Goal: Ask a question

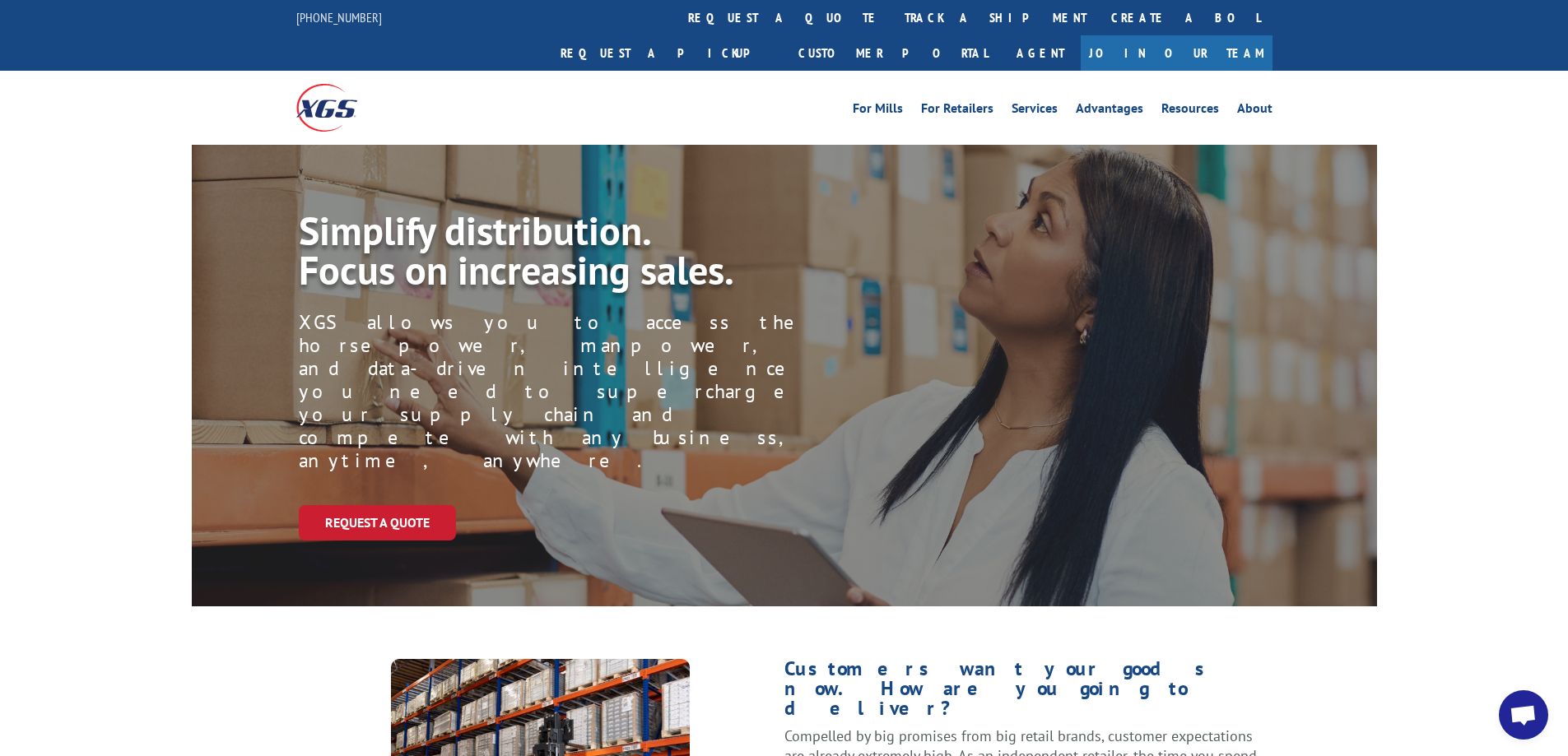
click at [1525, 708] on span "Open chat" at bounding box center [1523, 716] width 27 height 23
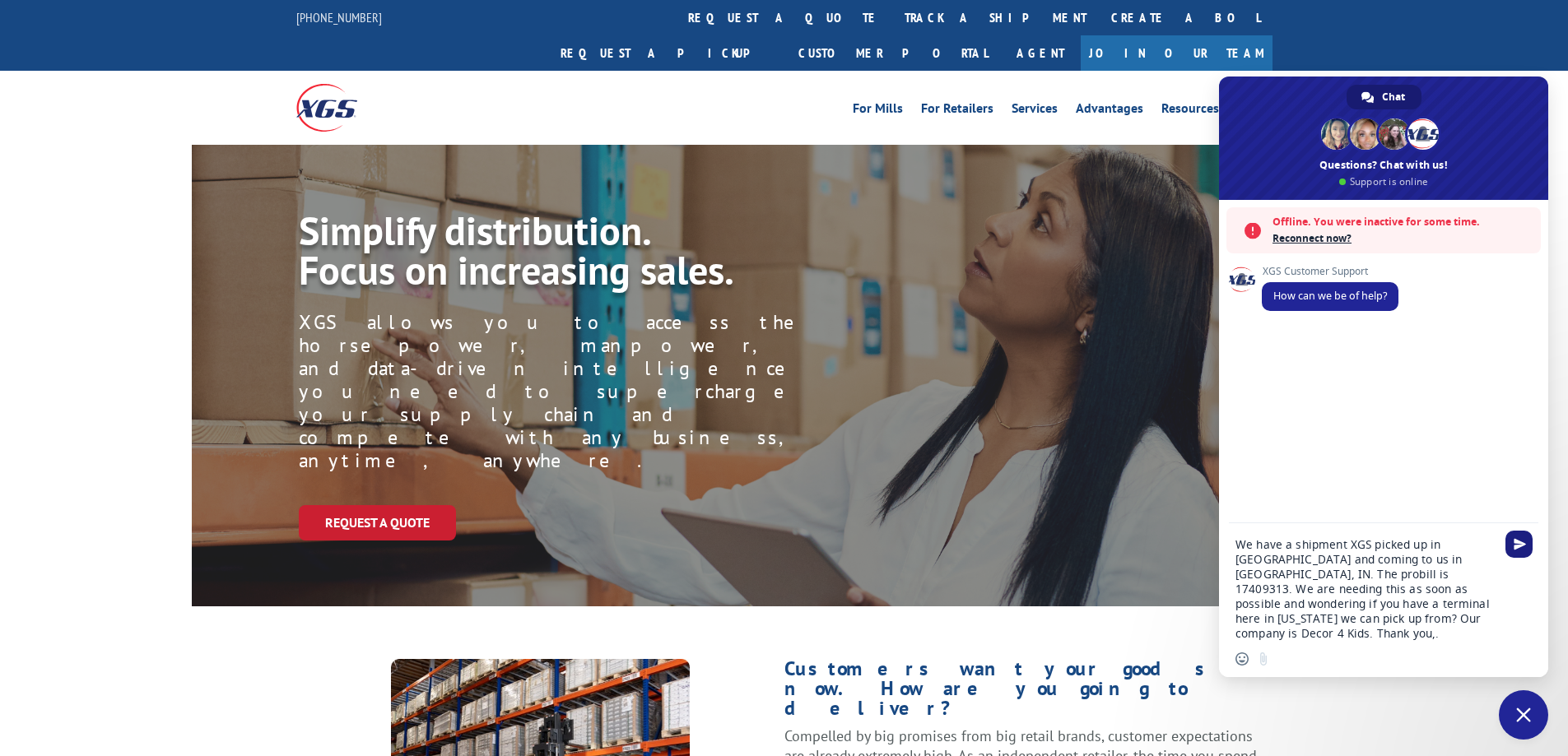
type textarea "We have a shipment XGS picked up in [GEOGRAPHIC_DATA] and coming to us in [GEOG…"
click at [1517, 544] on span "Send" at bounding box center [1520, 545] width 12 height 12
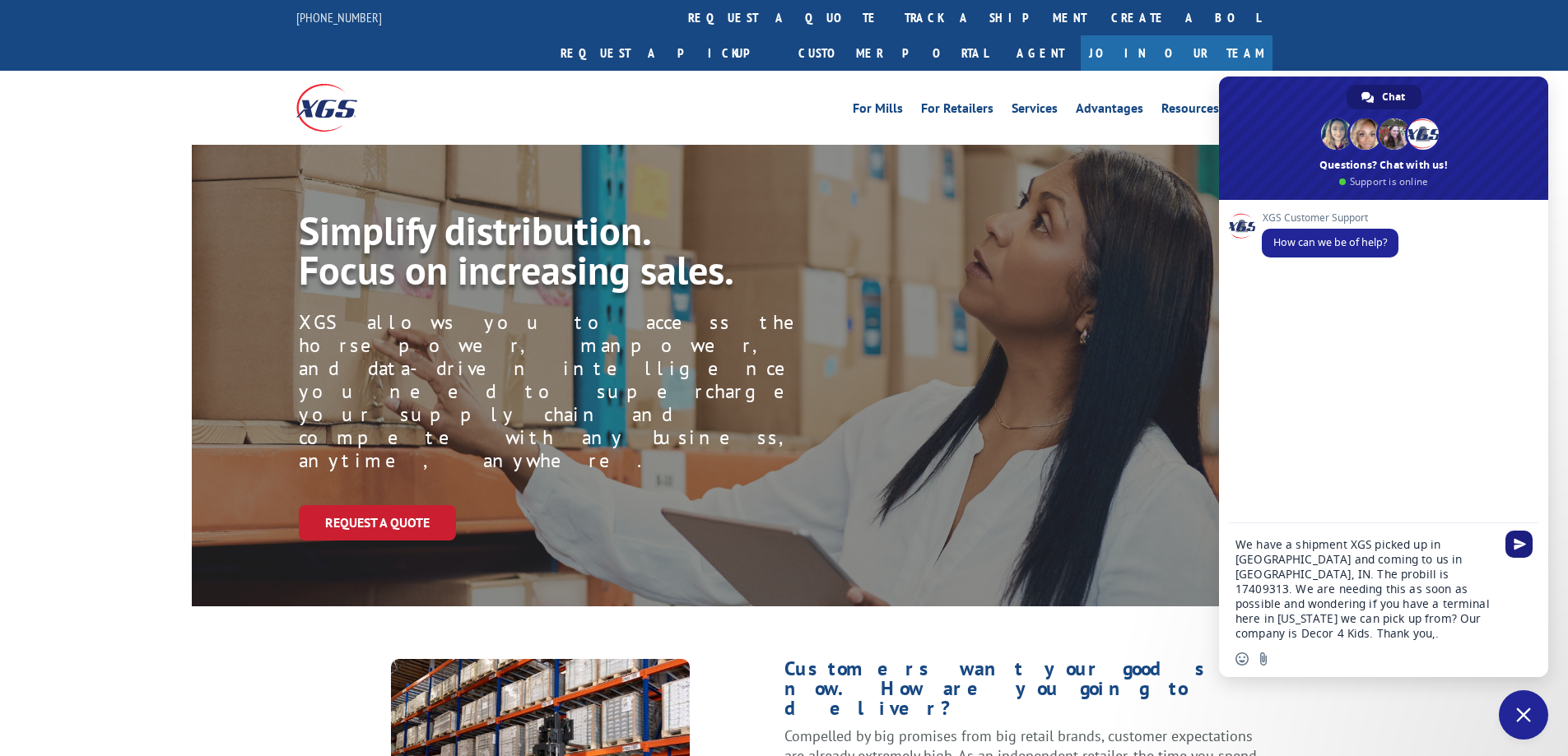
click at [1520, 542] on span "Send" at bounding box center [1520, 545] width 12 height 12
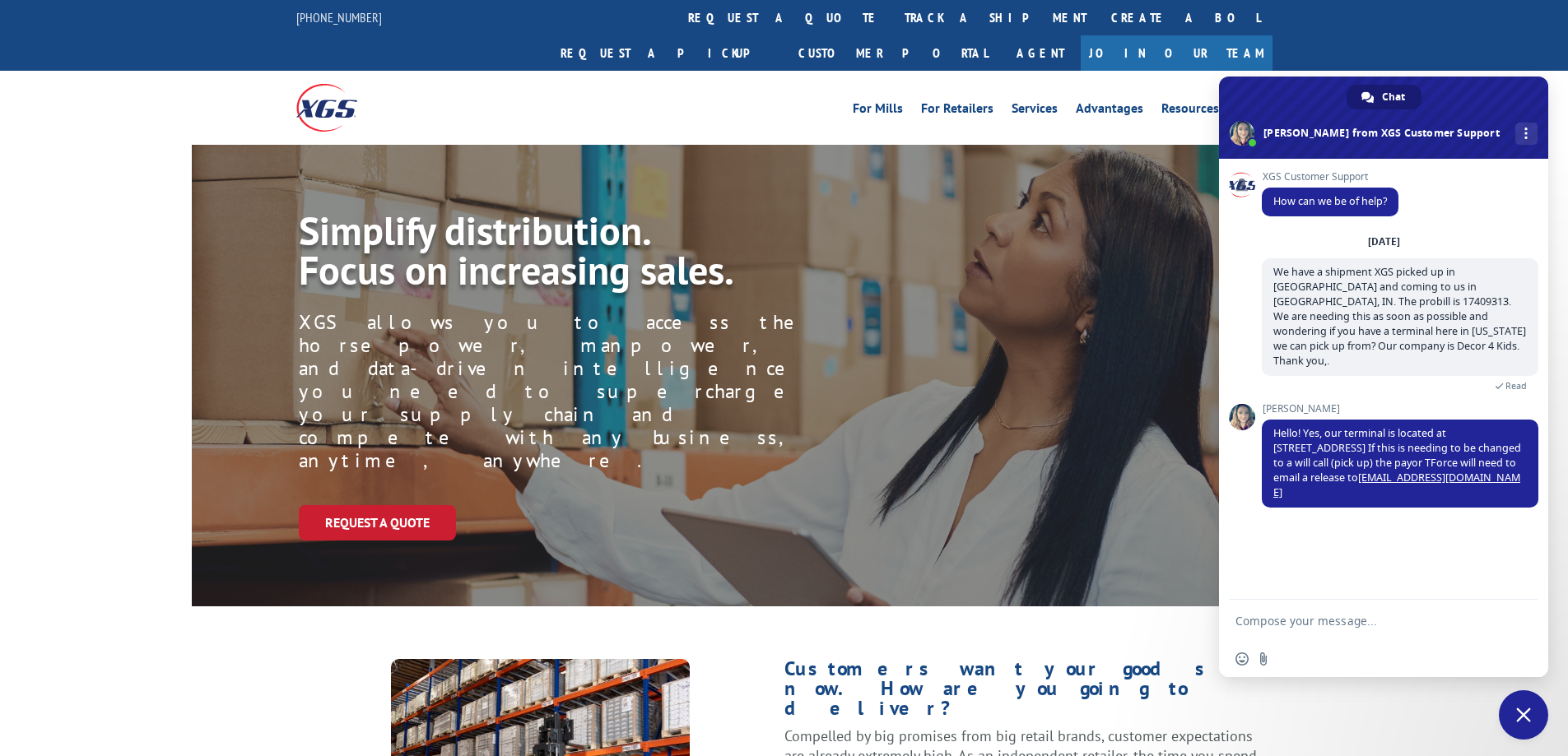
click at [1239, 623] on textarea "Compose your message..." at bounding box center [1365, 621] width 260 height 15
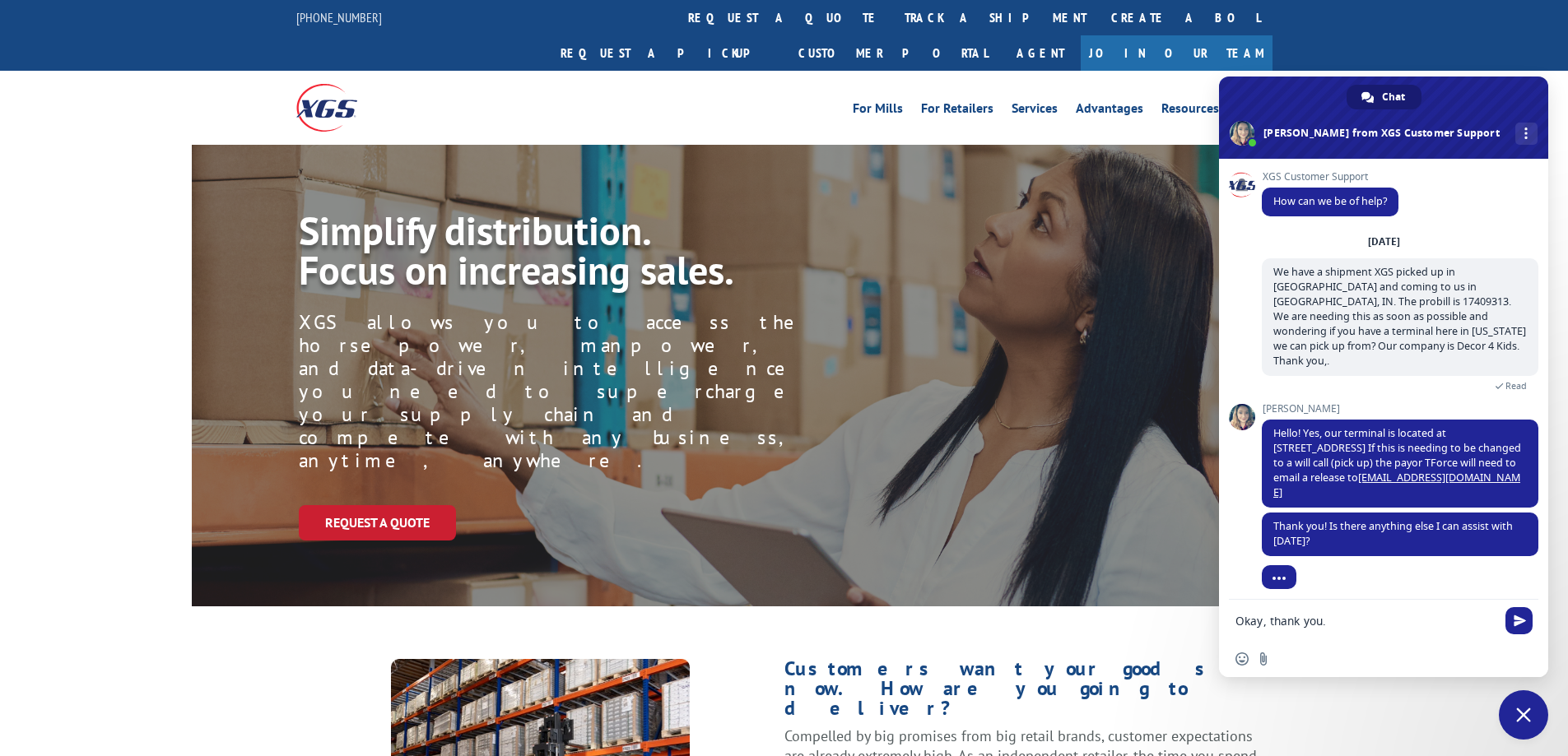
scroll to position [26, 0]
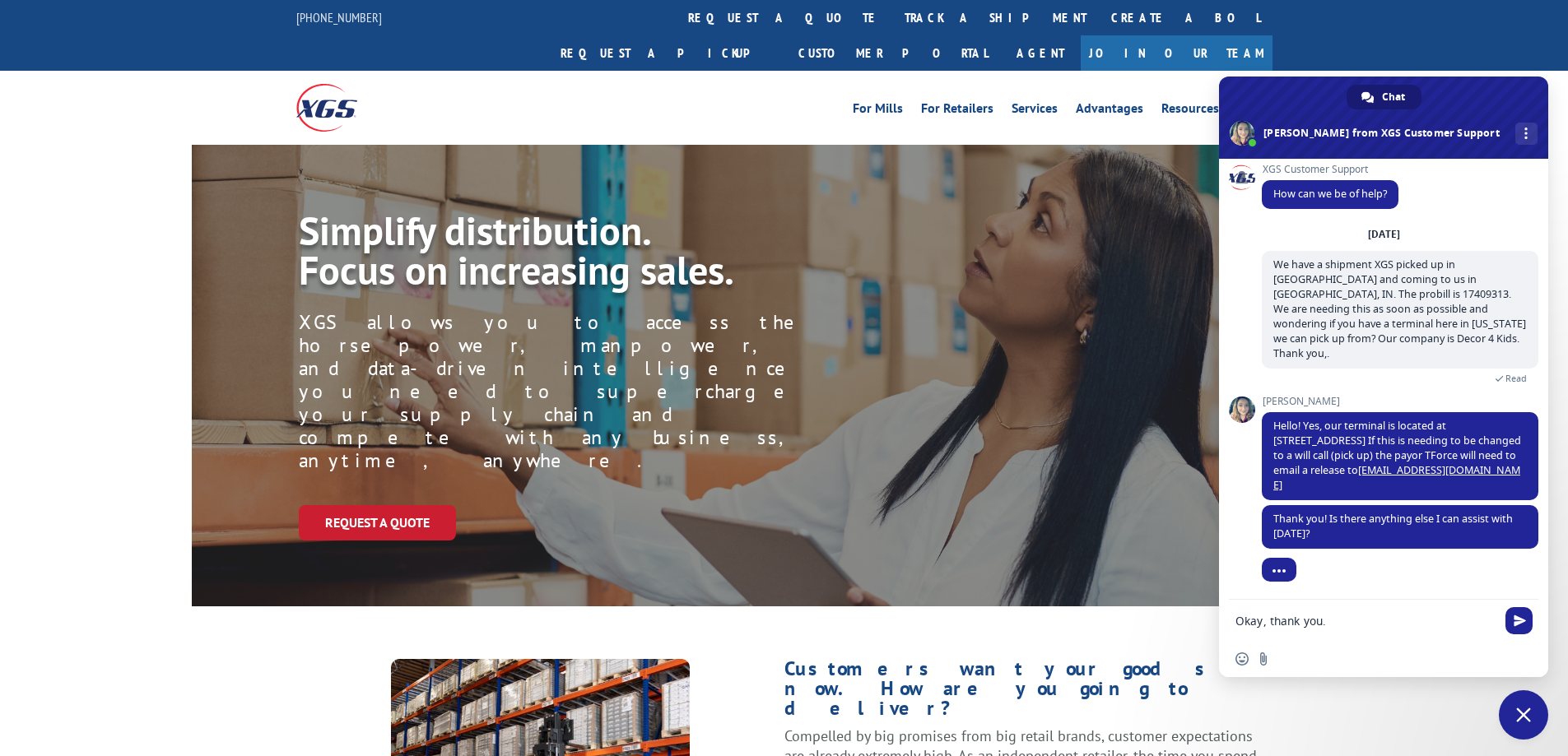
click at [1237, 622] on textarea "Okay, thank you." at bounding box center [1365, 621] width 260 height 15
type textarea "No that will be all. Thank you."
click at [1520, 619] on span "Send" at bounding box center [1520, 621] width 12 height 12
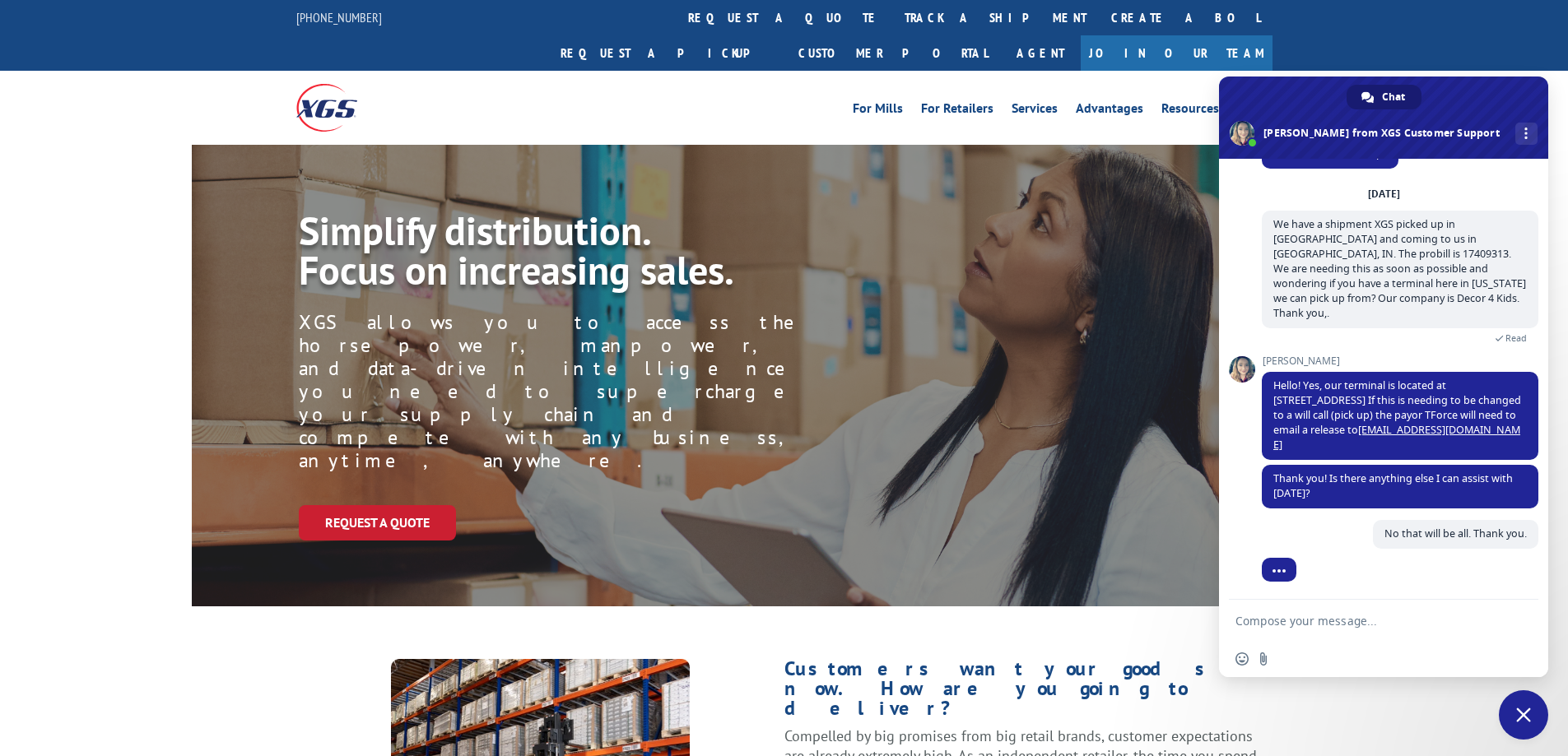
scroll to position [67, 0]
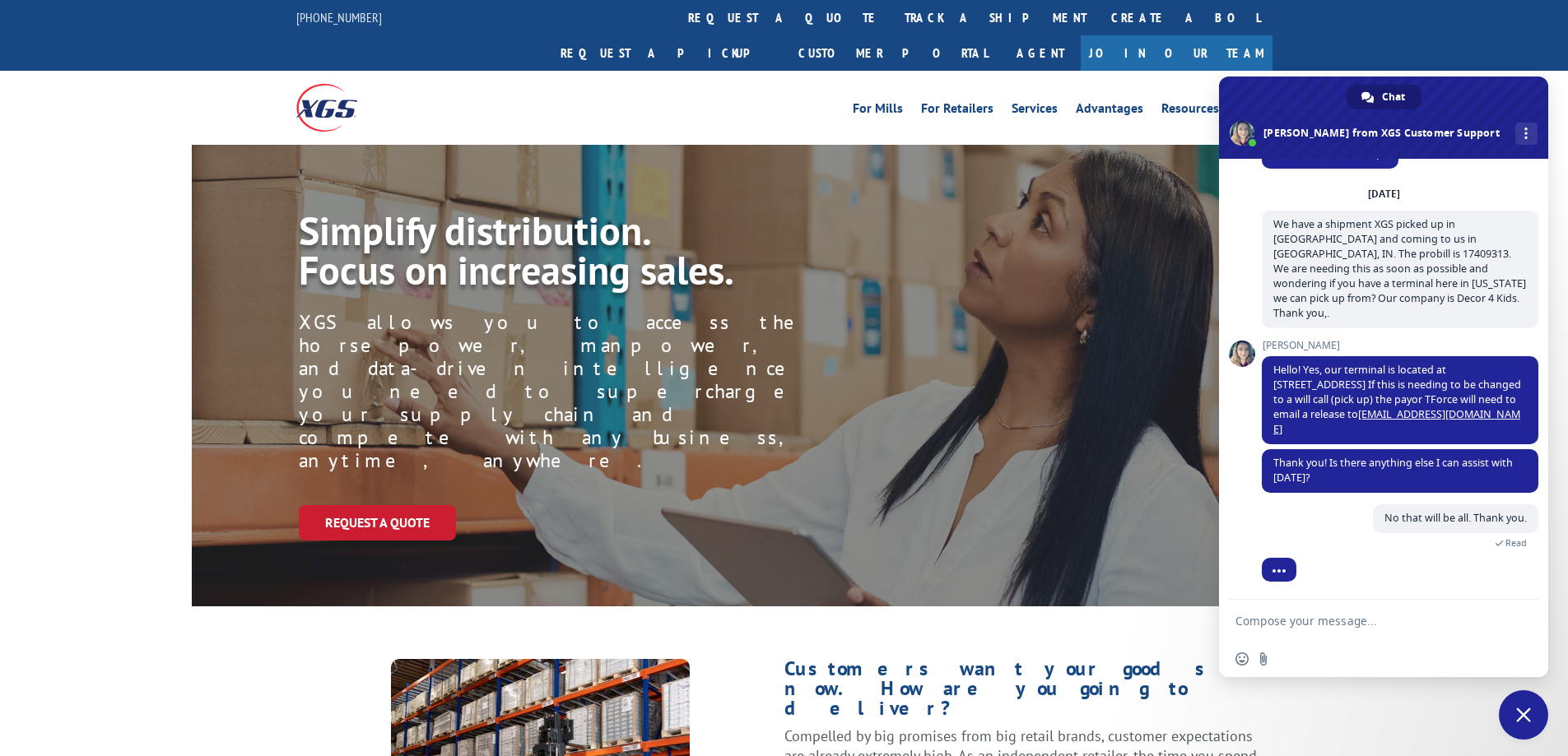
click at [1249, 620] on textarea "Compose your message..." at bounding box center [1365, 621] width 260 height 15
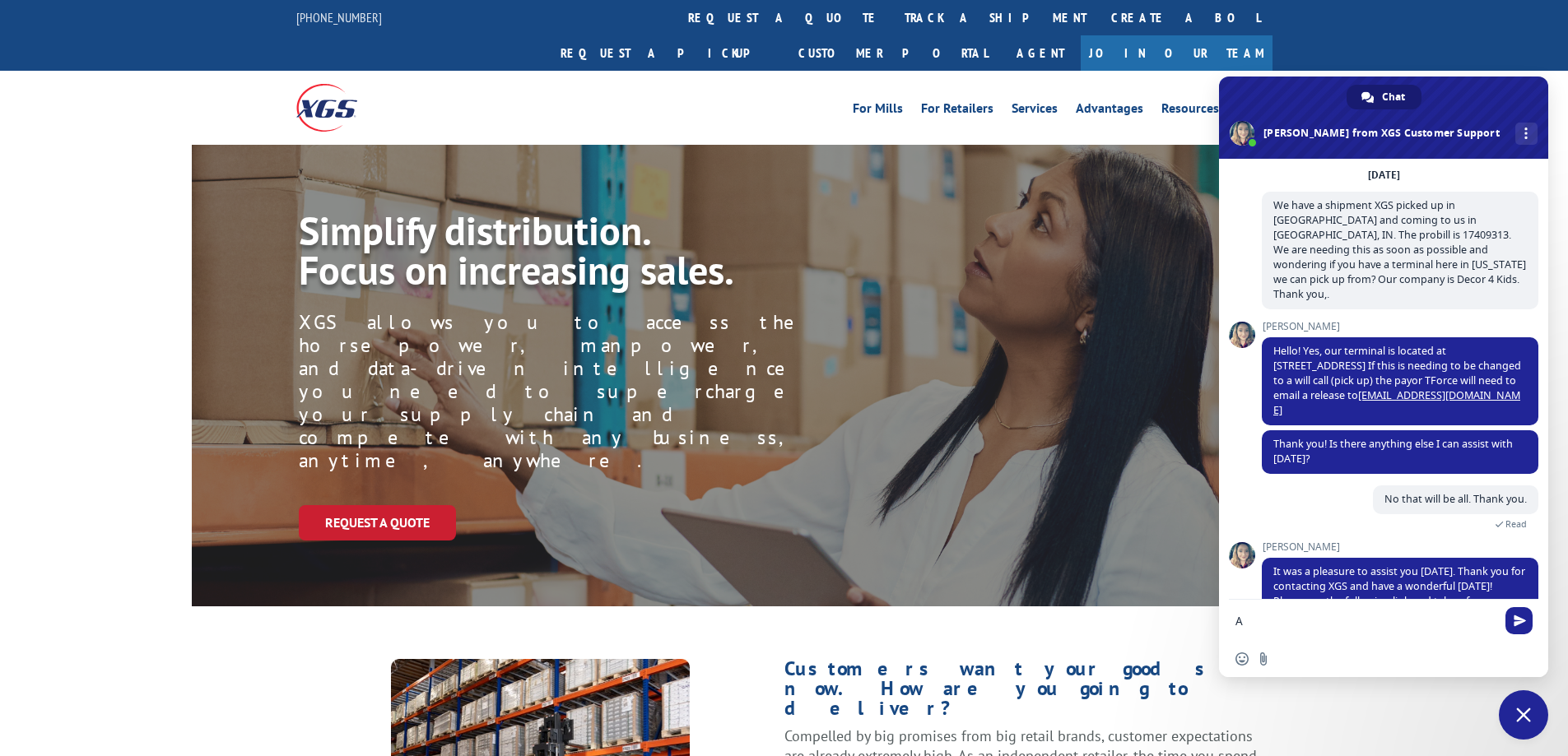
scroll to position [163, 0]
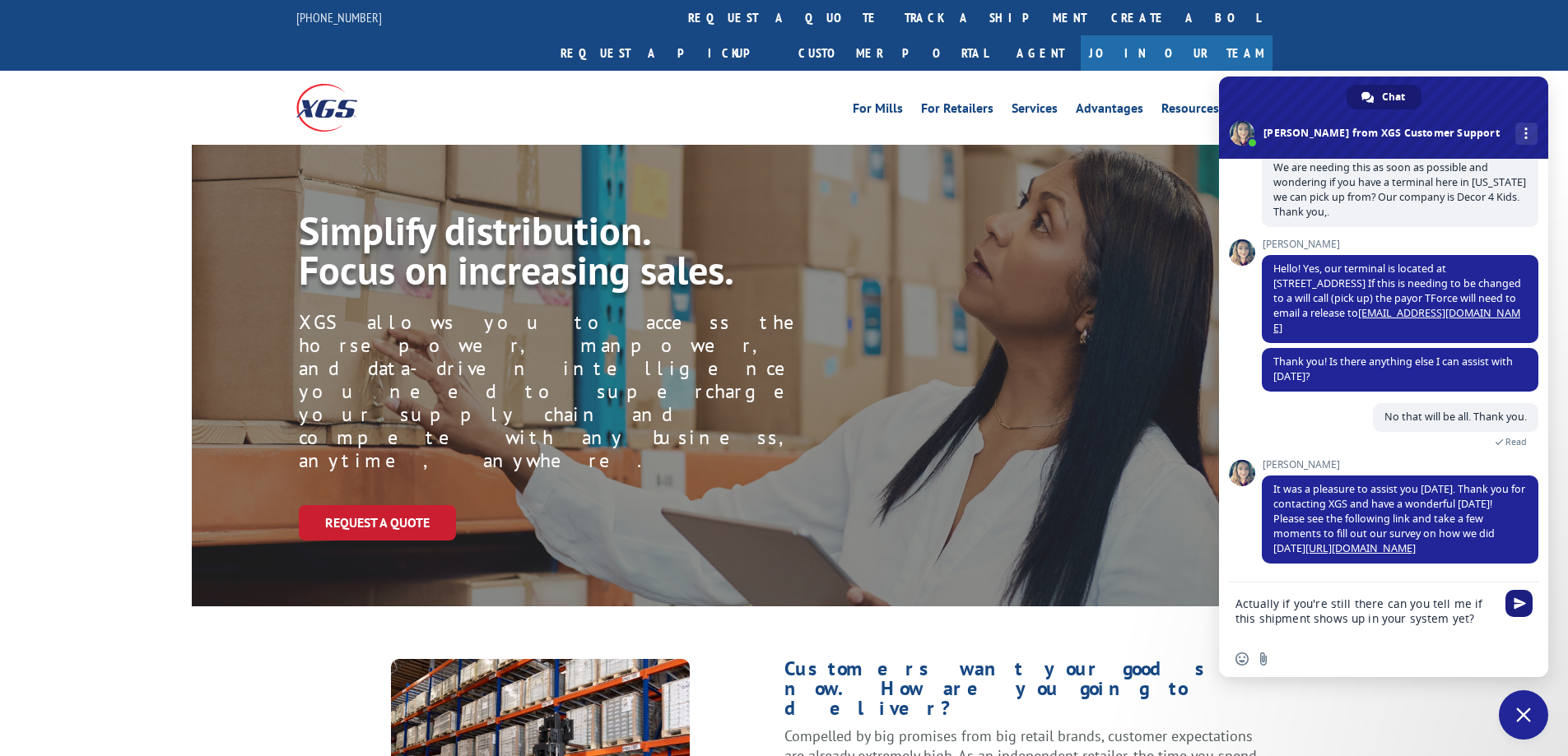
type textarea "Actually if you're still there can you tell me if this shipment shows up in you…"
click at [1514, 599] on span "Send" at bounding box center [1520, 604] width 12 height 12
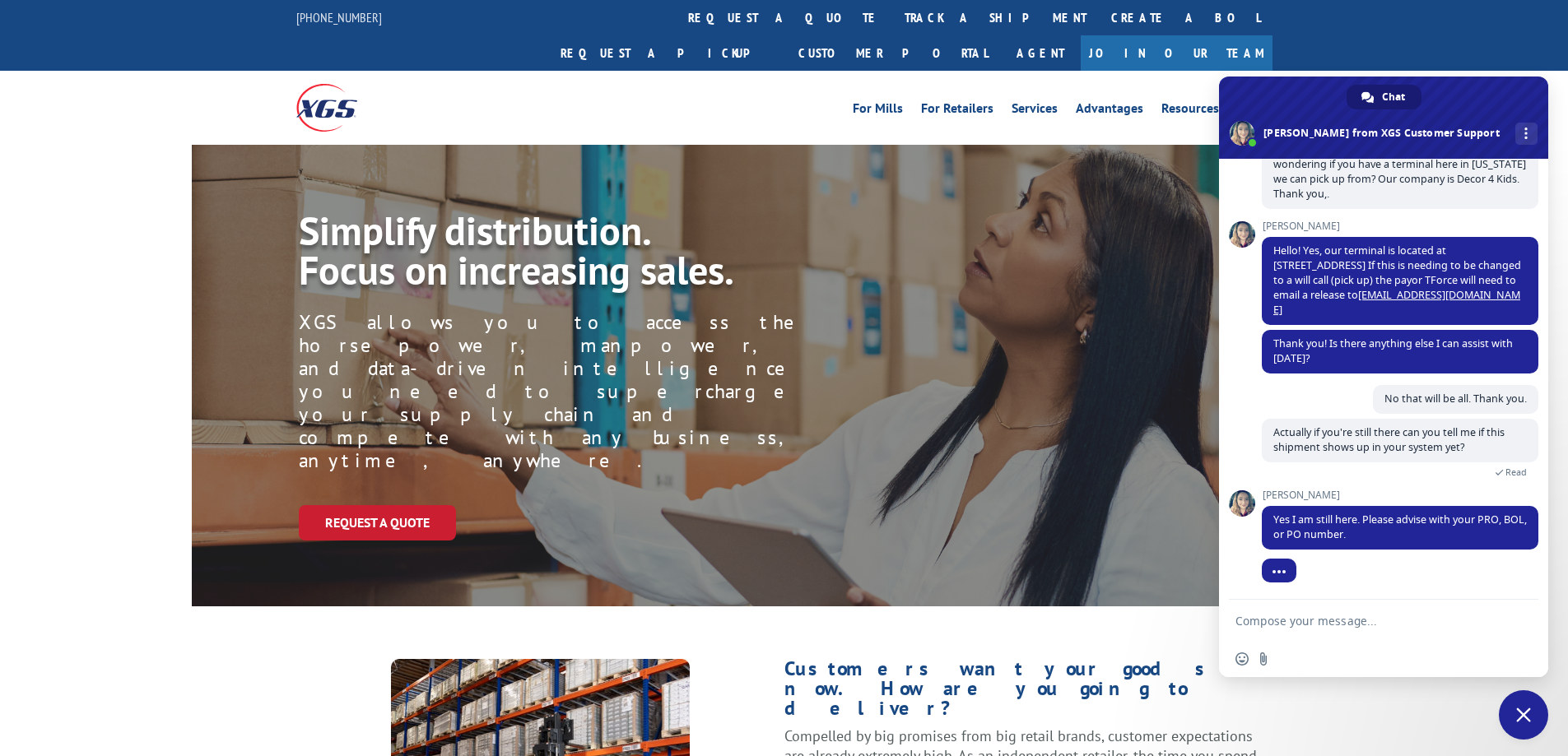
scroll to position [202, 0]
click at [1264, 617] on textarea "Compose your message..." at bounding box center [1365, 621] width 260 height 15
type textarea "PRO 17409313"
click at [1516, 620] on span "Send" at bounding box center [1520, 621] width 12 height 12
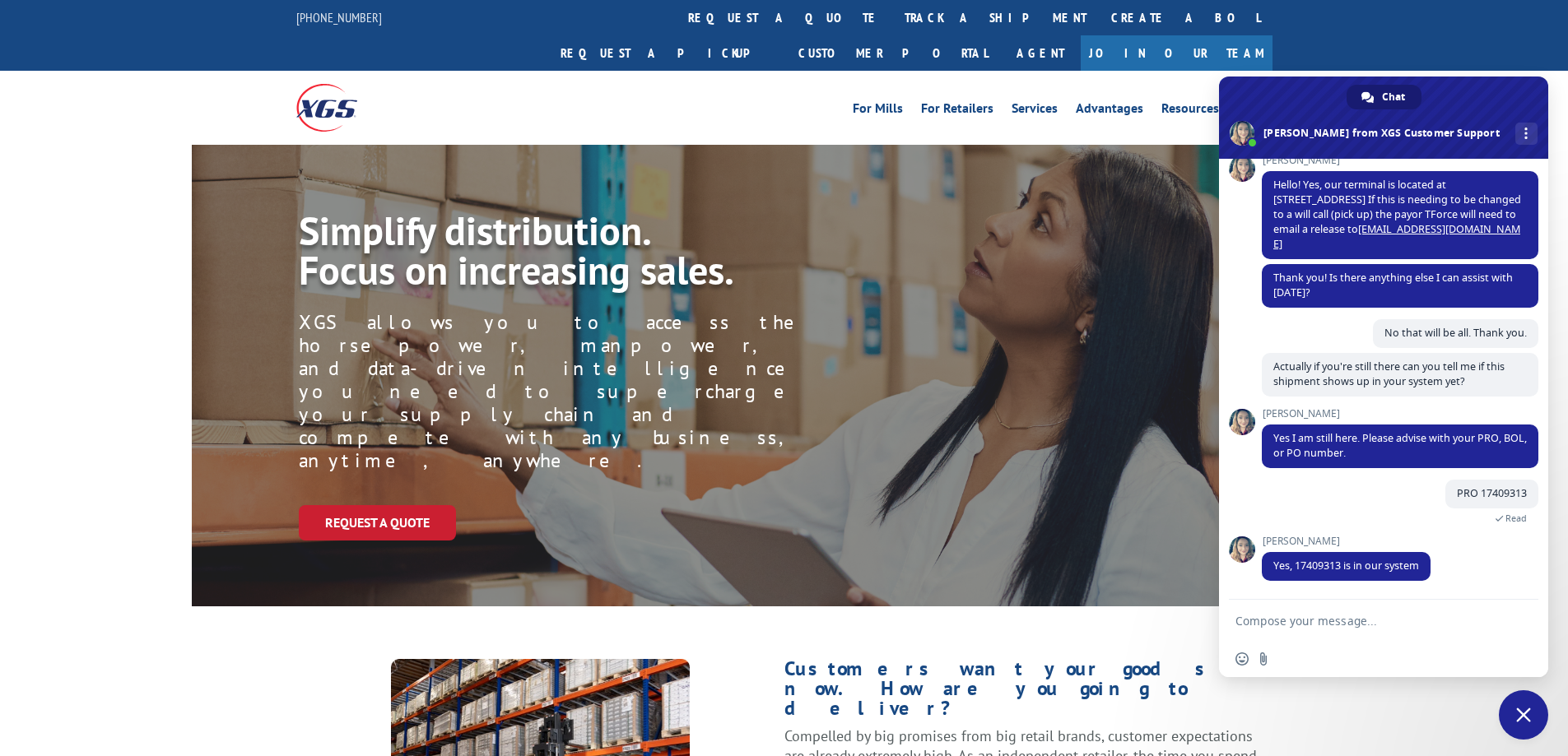
scroll to position [264, 0]
click at [1252, 622] on textarea "Compose your message..." at bounding box center [1365, 621] width 260 height 15
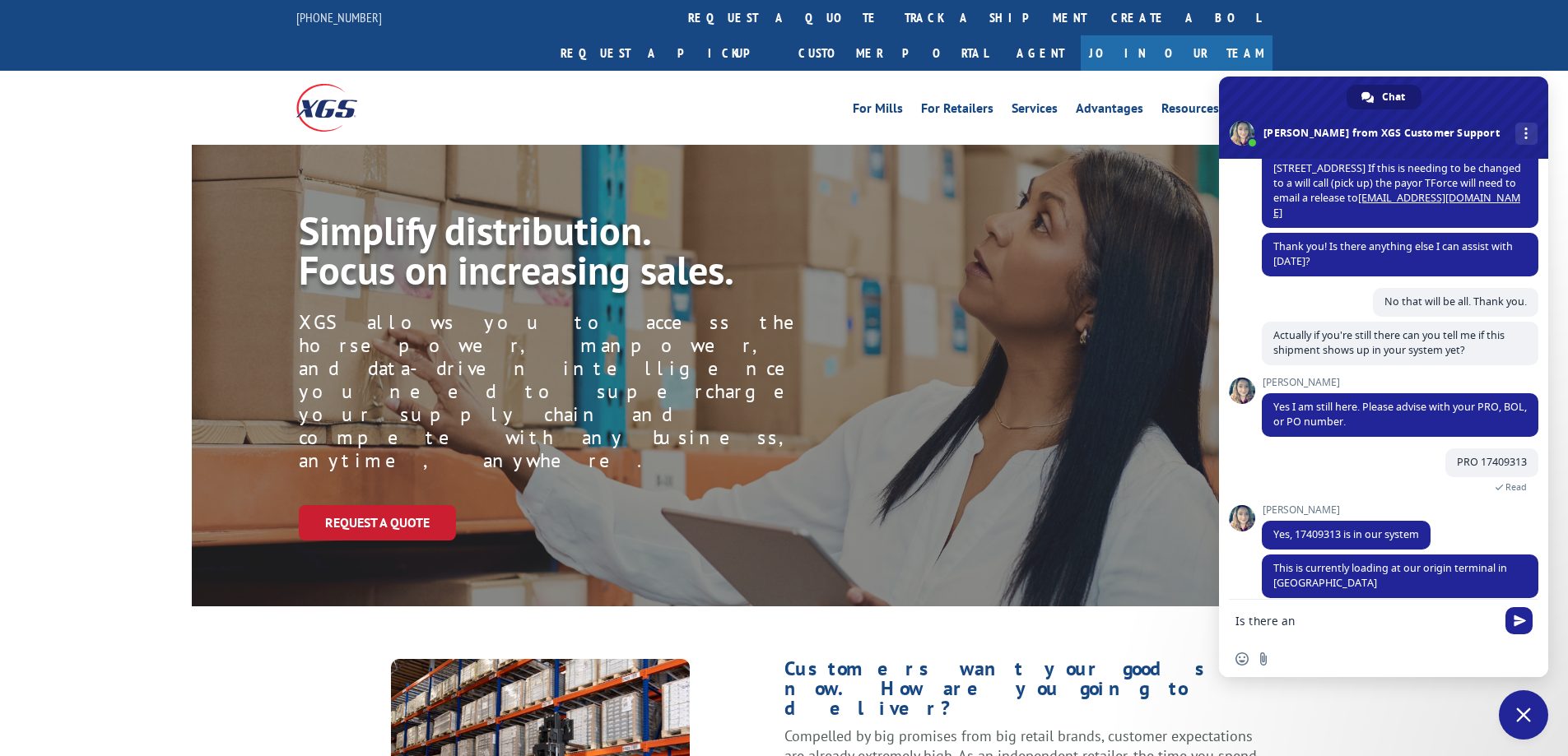
scroll to position [313, 0]
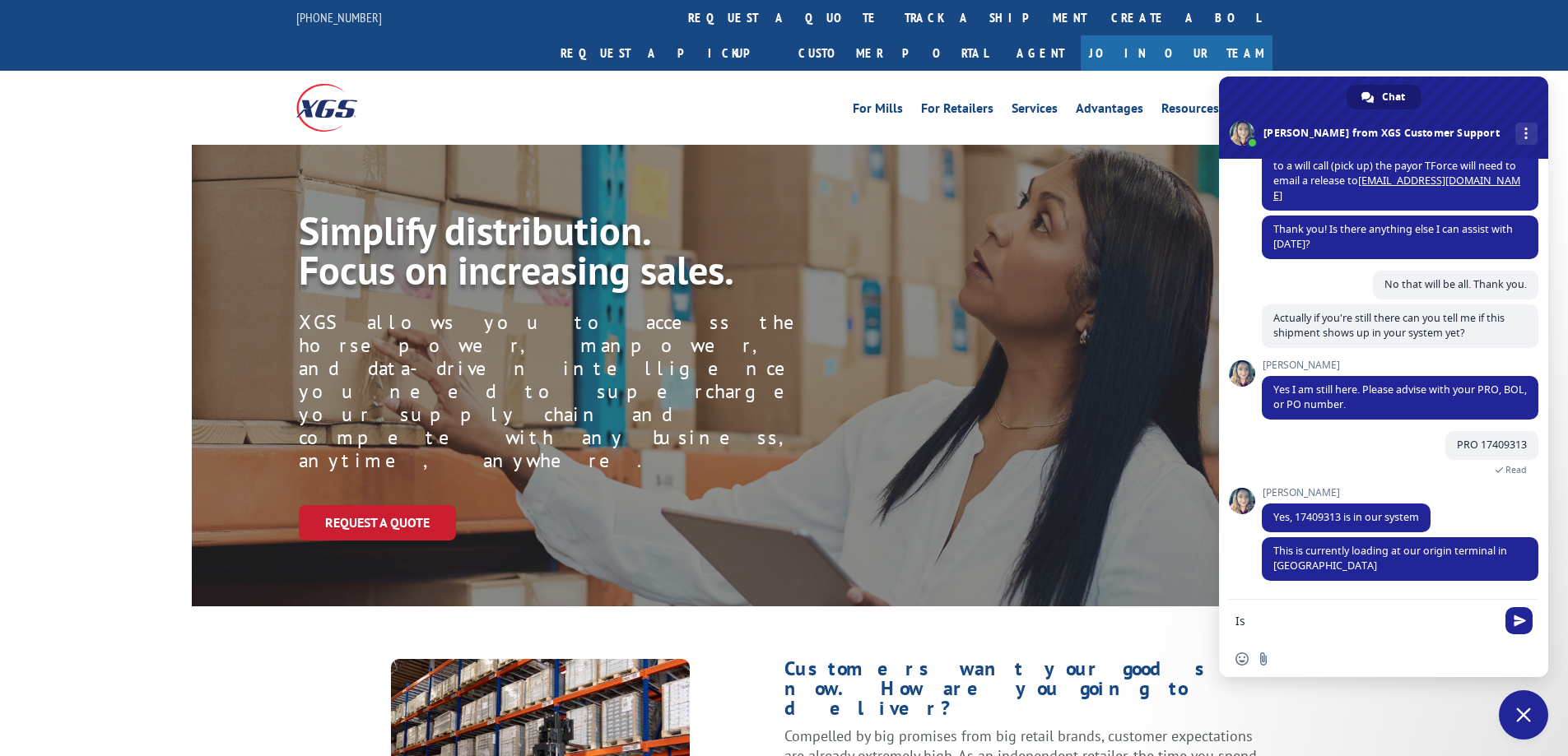
type textarea "I"
type textarea "Thanks for your assistance!"
click at [1518, 624] on span "Send" at bounding box center [1520, 621] width 12 height 12
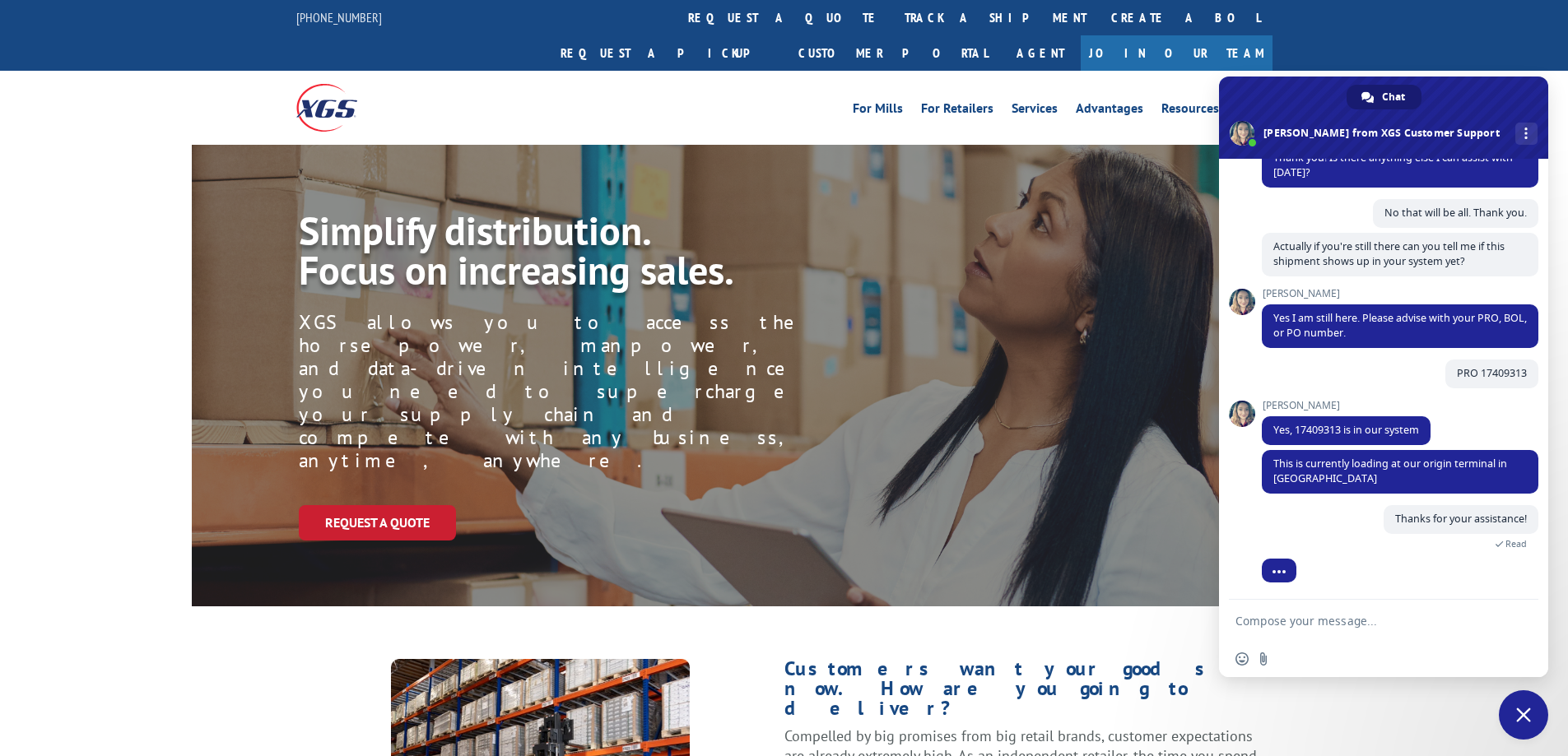
scroll to position [372, 0]
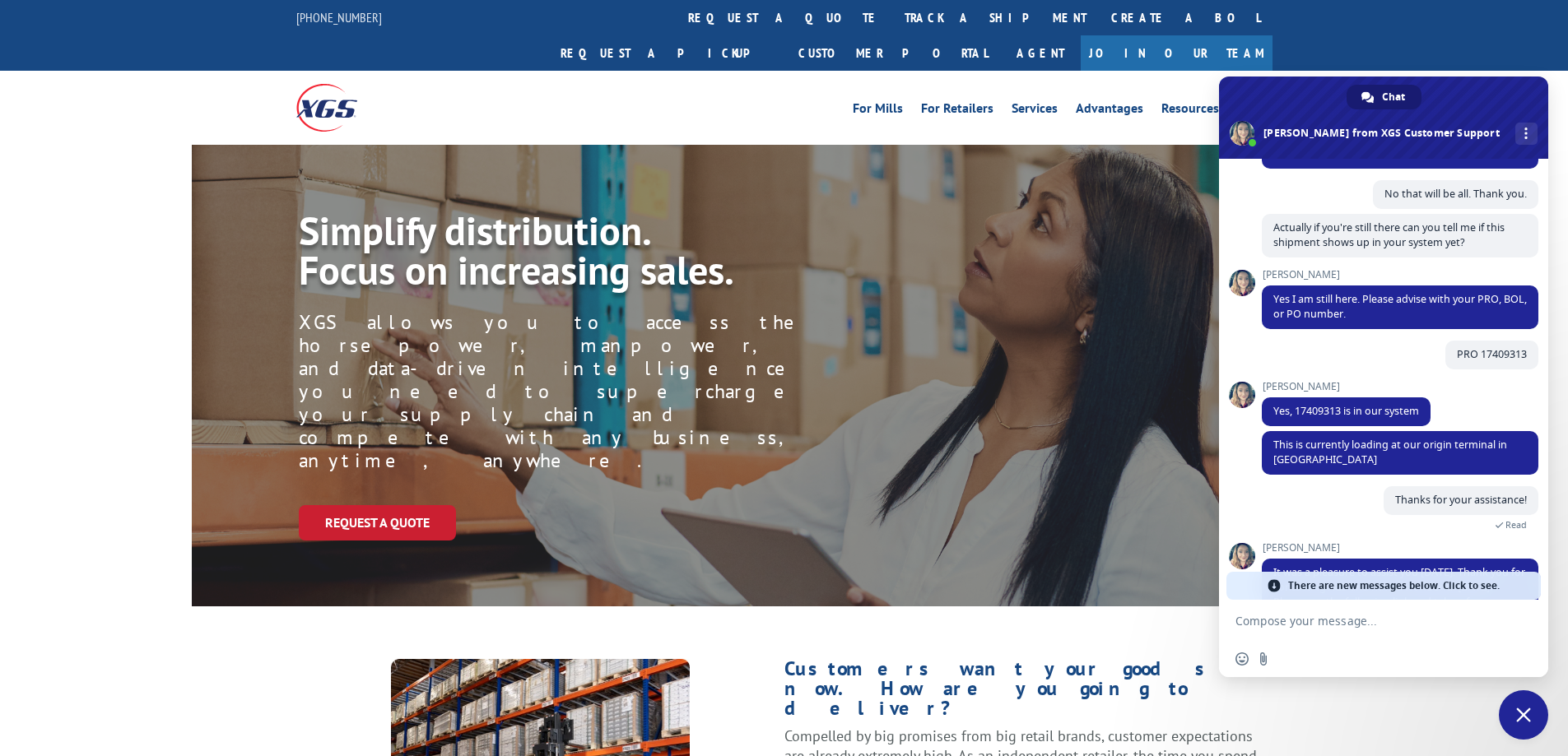
click at [1418, 583] on span "There are new messages below. Click to see." at bounding box center [1393, 586] width 212 height 28
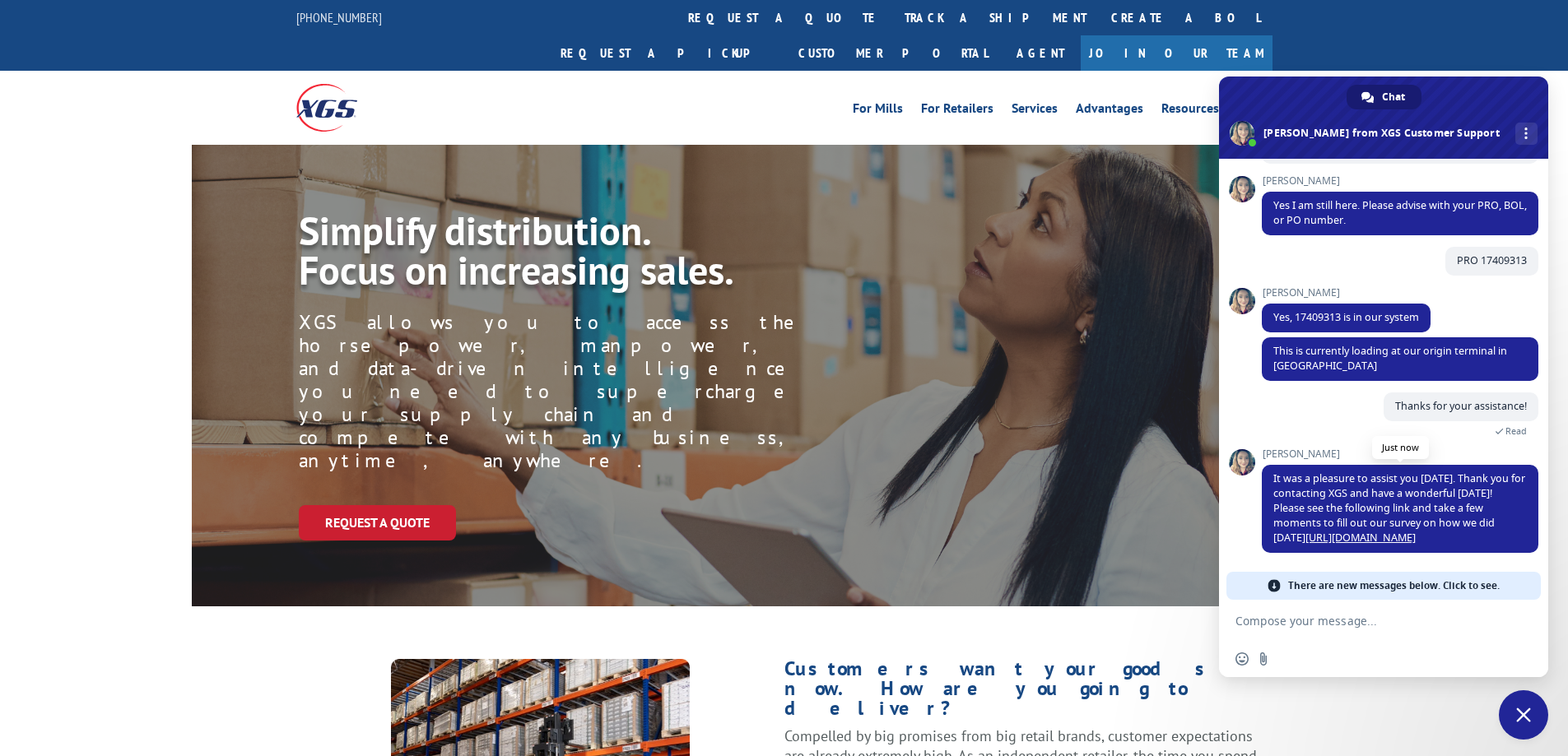
click at [1395, 537] on link "[URL][DOMAIN_NAME]" at bounding box center [1360, 537] width 110 height 14
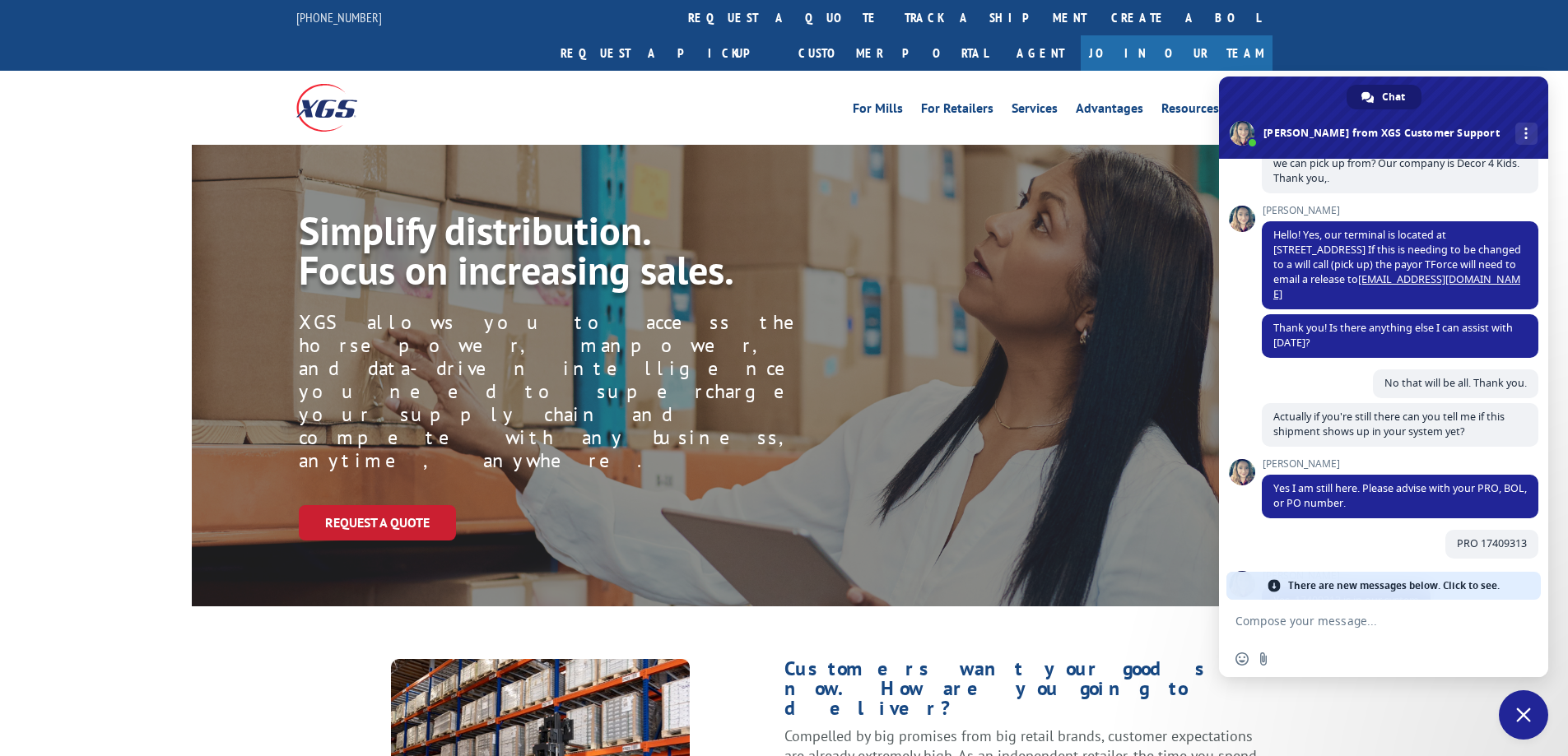
scroll to position [0, 0]
